Goal: Obtain resource: Obtain resource

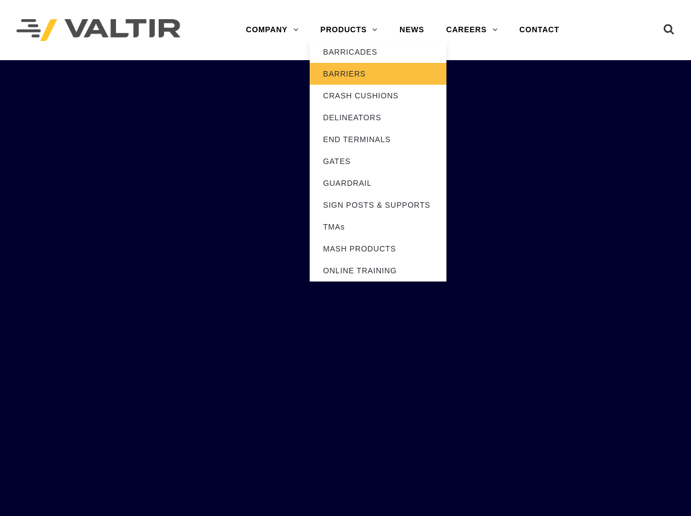
click at [339, 72] on link "BARRIERS" at bounding box center [378, 74] width 137 height 22
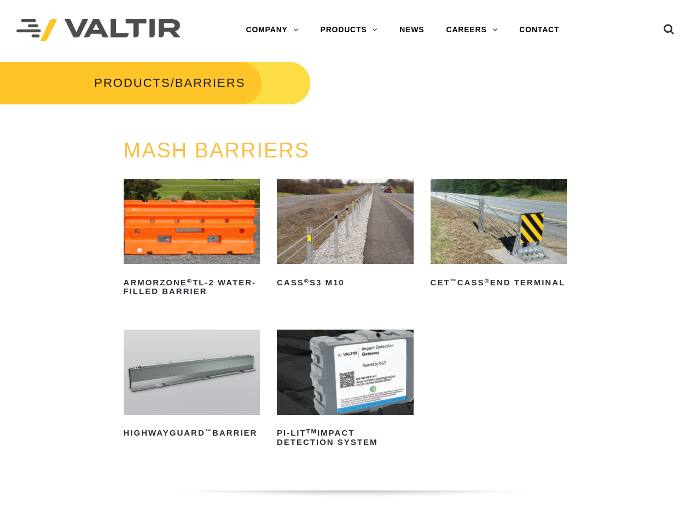
click at [169, 393] on img at bounding box center [192, 372] width 137 height 85
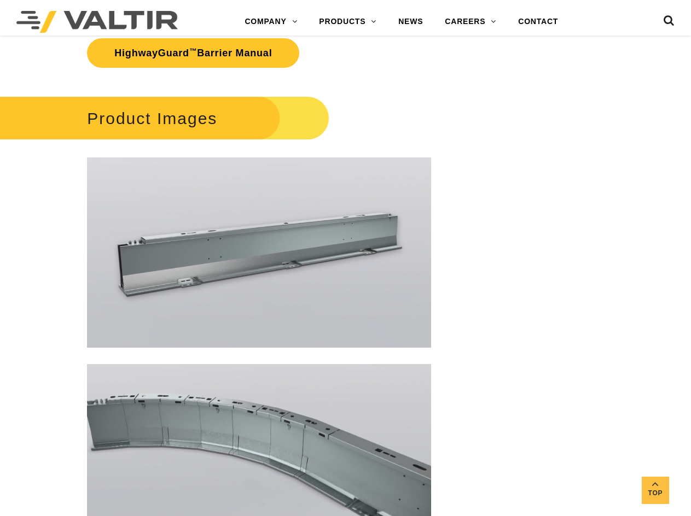
scroll to position [1422, 0]
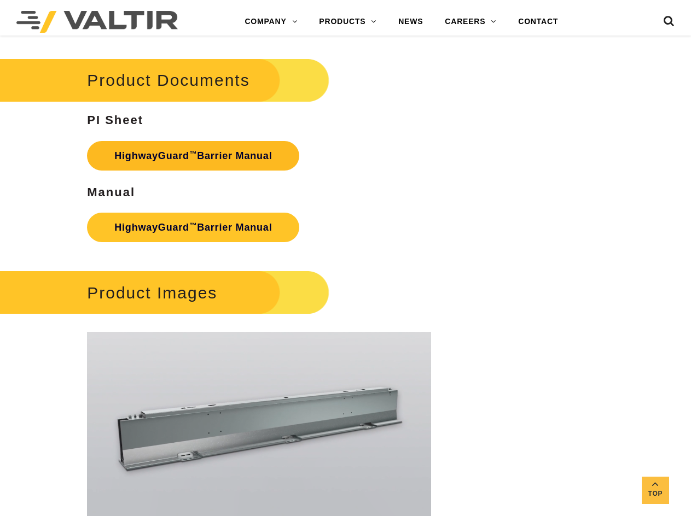
click at [154, 156] on link "HighwayGuard ™ Barrier Manual" at bounding box center [193, 156] width 212 height 30
